Goal: Download file/media

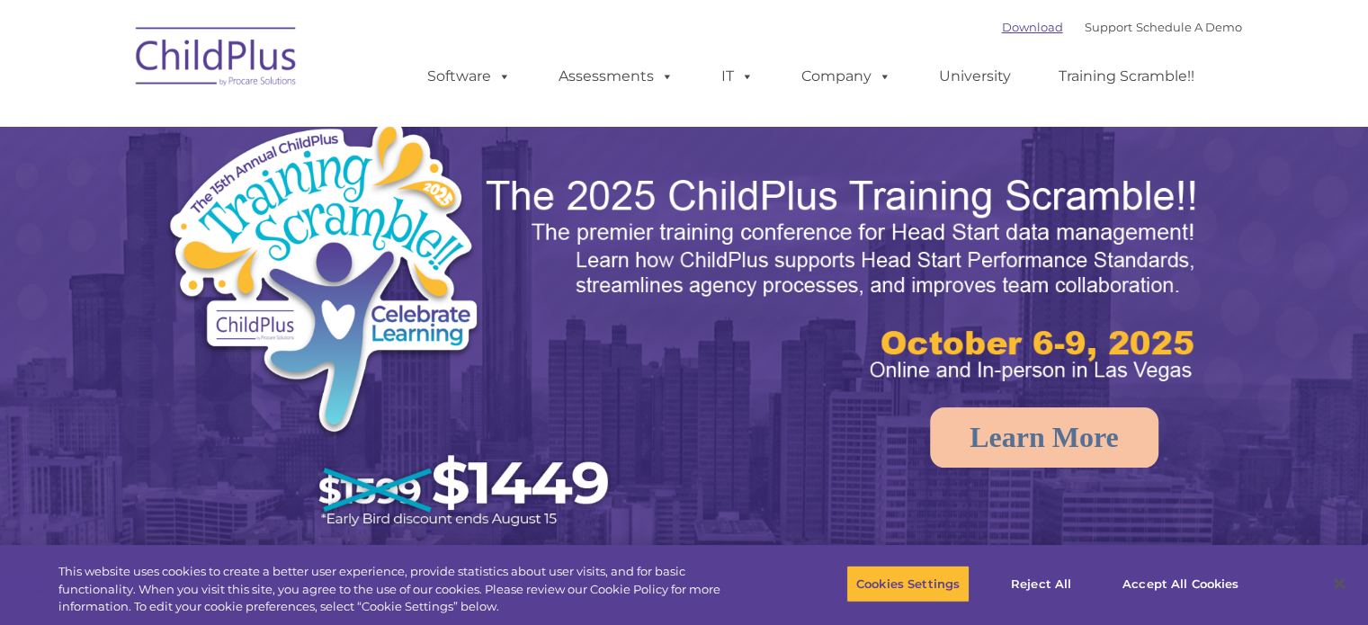
select select "MEDIUM"
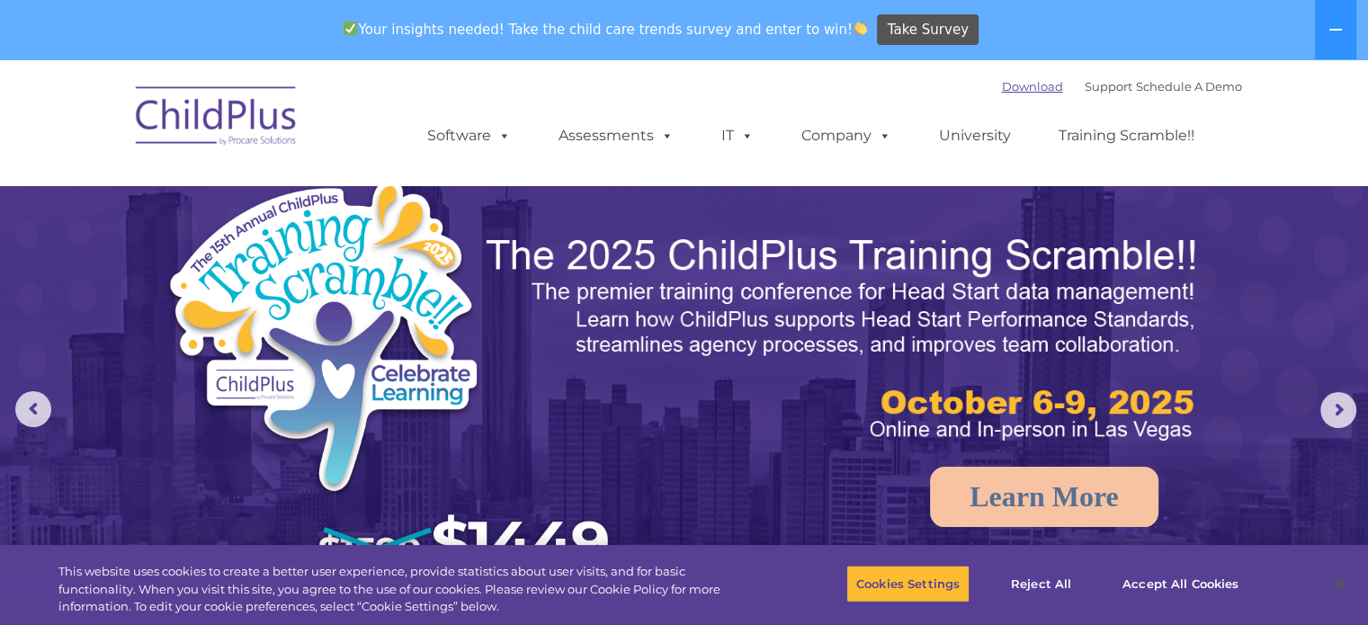
click at [1002, 27] on div "Your insights needed! Take the child care trends survey and enter to win! Take …" at bounding box center [658, 30] width 1317 height 58
click at [1002, 90] on link "Download" at bounding box center [1032, 86] width 61 height 14
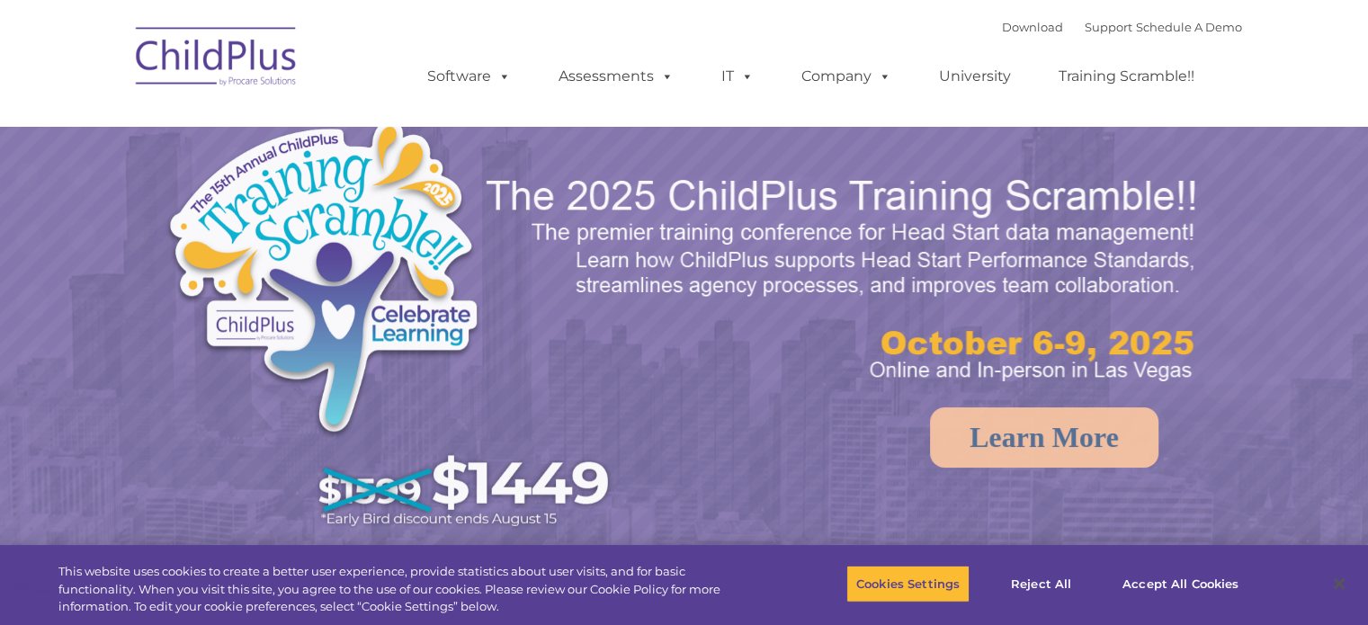
select select "MEDIUM"
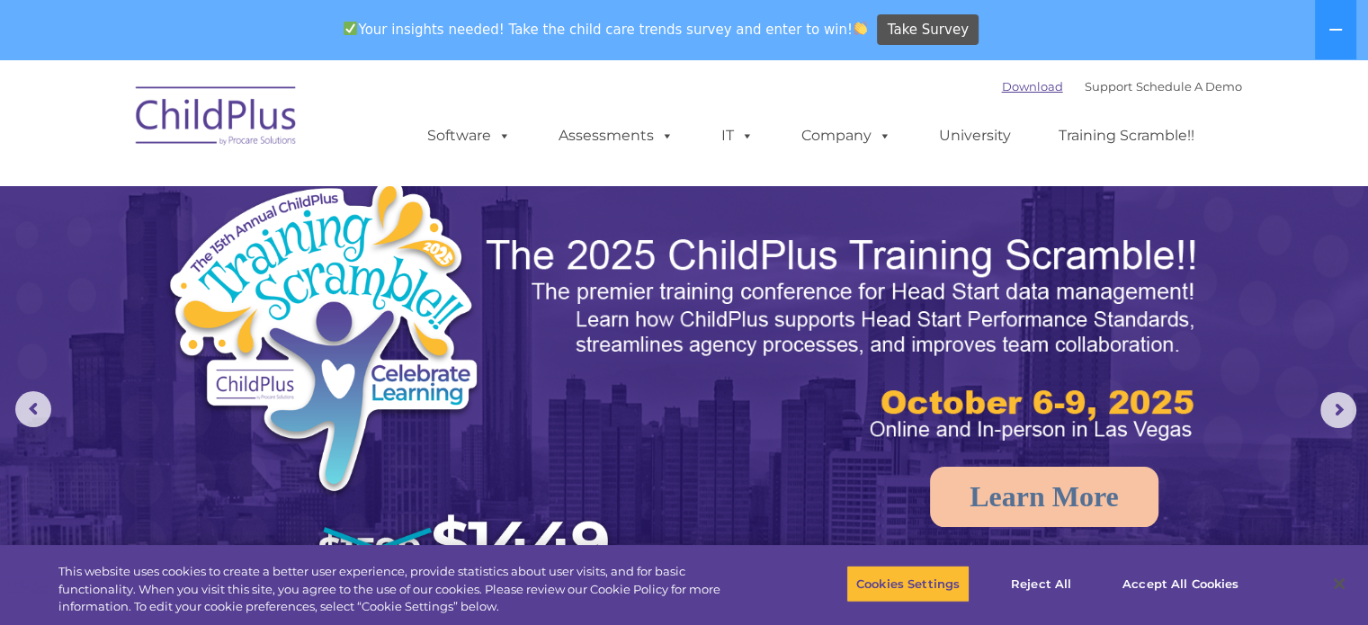
click at [1002, 83] on link "Download" at bounding box center [1032, 86] width 61 height 14
